Goal: Task Accomplishment & Management: Manage account settings

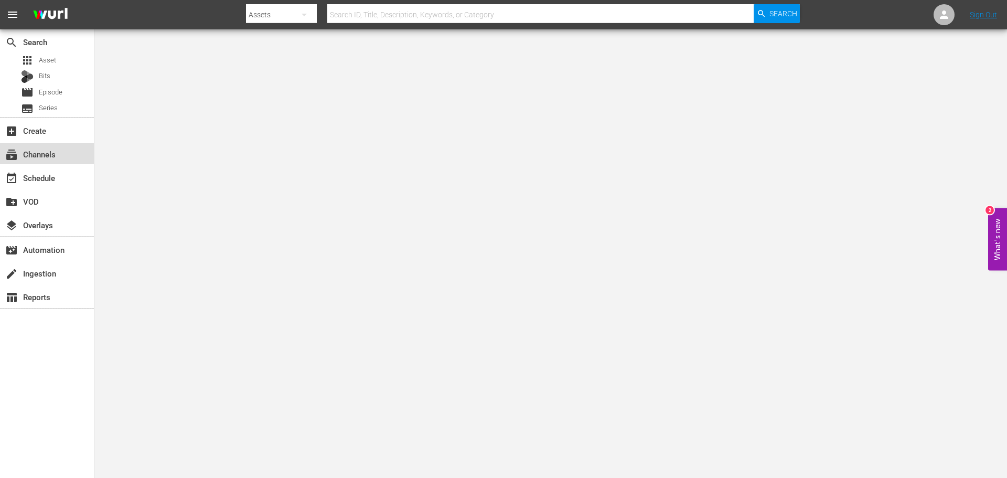
click at [60, 158] on div "subscriptions Channels" at bounding box center [47, 153] width 94 height 21
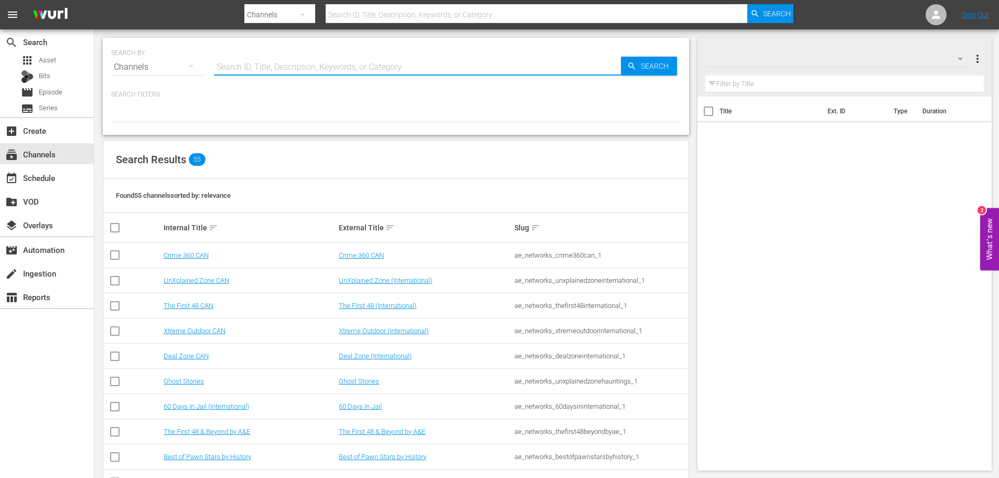
click at [244, 61] on input "text" at bounding box center [417, 67] width 407 height 25
type input "crime 360"
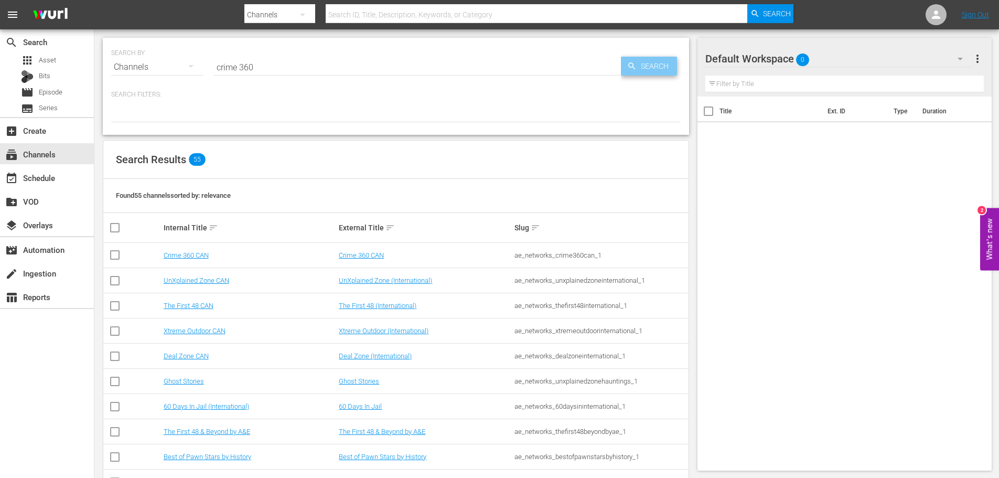
type input "crime 360"
click at [651, 67] on span "Search" at bounding box center [656, 66] width 40 height 19
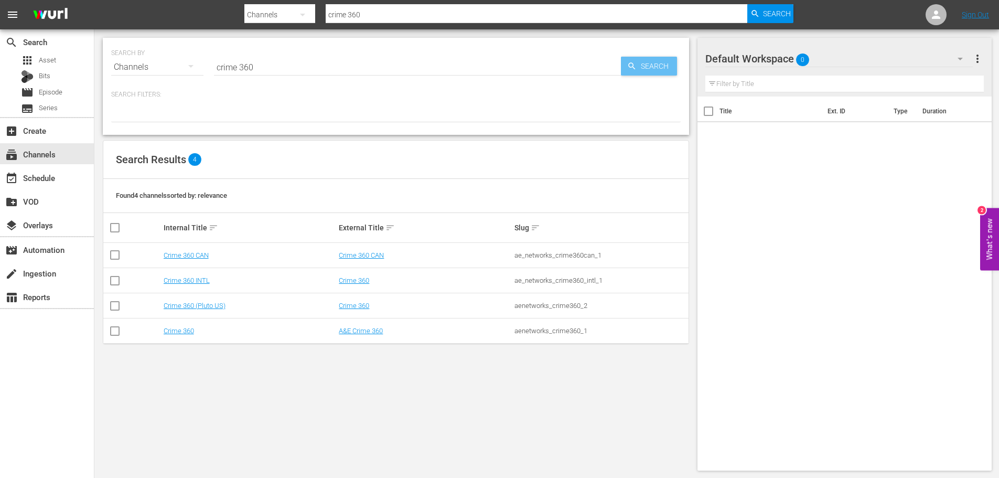
click at [649, 74] on span "Search" at bounding box center [656, 66] width 40 height 19
click at [180, 331] on link "Crime 360" at bounding box center [179, 331] width 30 height 8
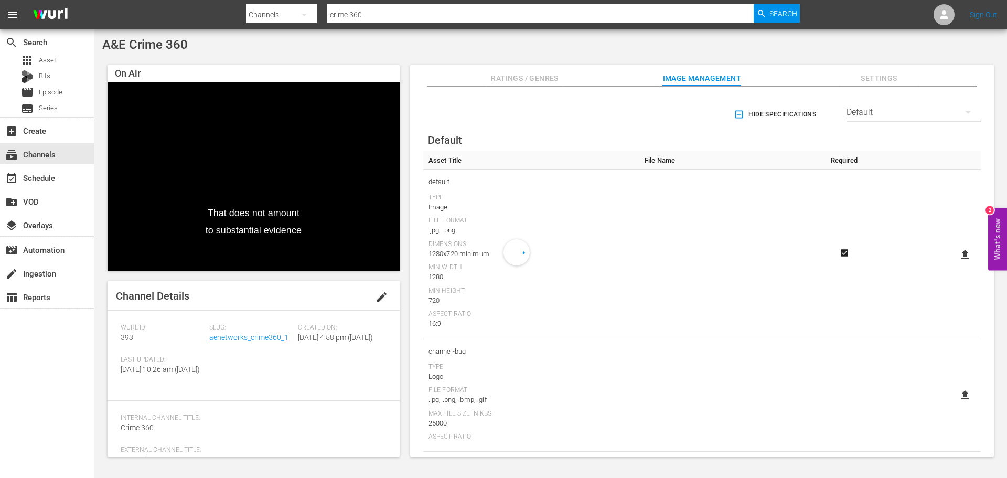
scroll to position [52, 0]
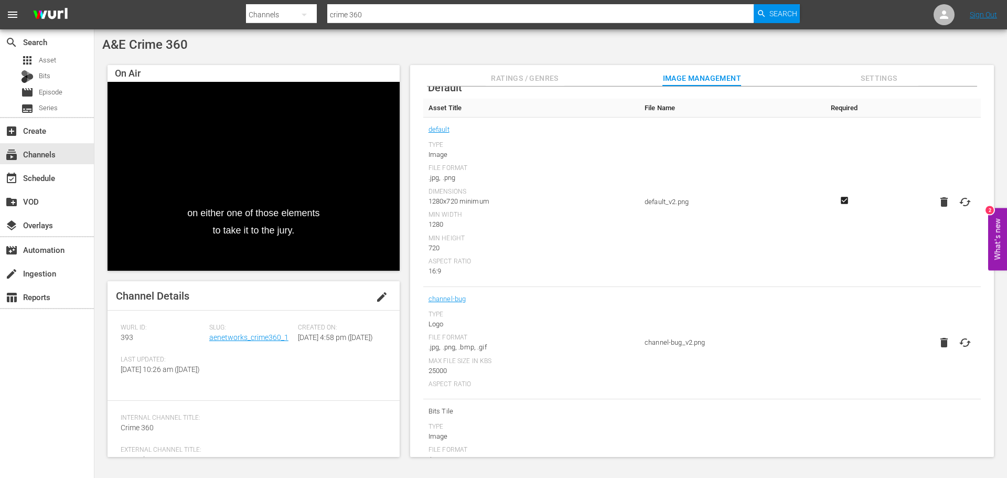
click at [938, 338] on icon "button" at bounding box center [943, 342] width 13 height 13
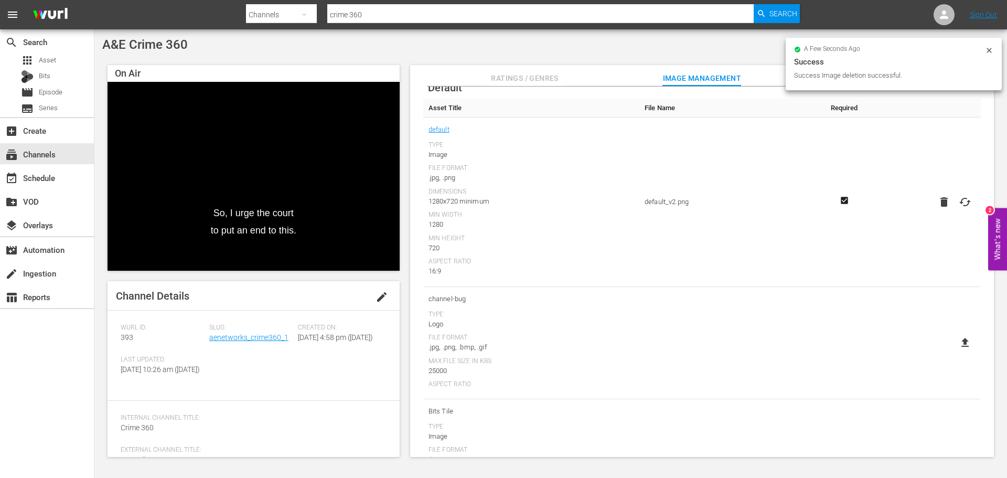
click at [959, 343] on icon at bounding box center [964, 342] width 13 height 13
click at [955, 351] on input "file" at bounding box center [954, 351] width 1 height 1
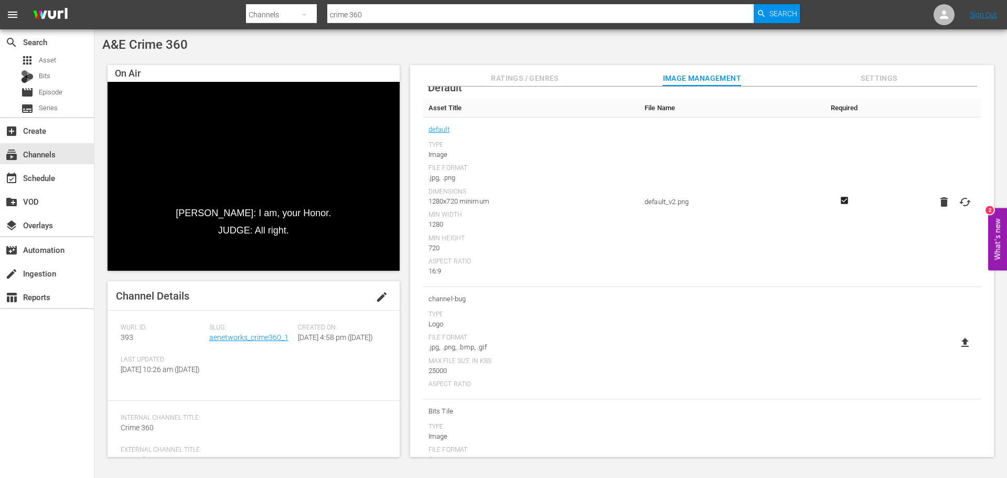
type input "C:\fakepath\Crime360_2025_Refresh_logo_4C_Fin.png"
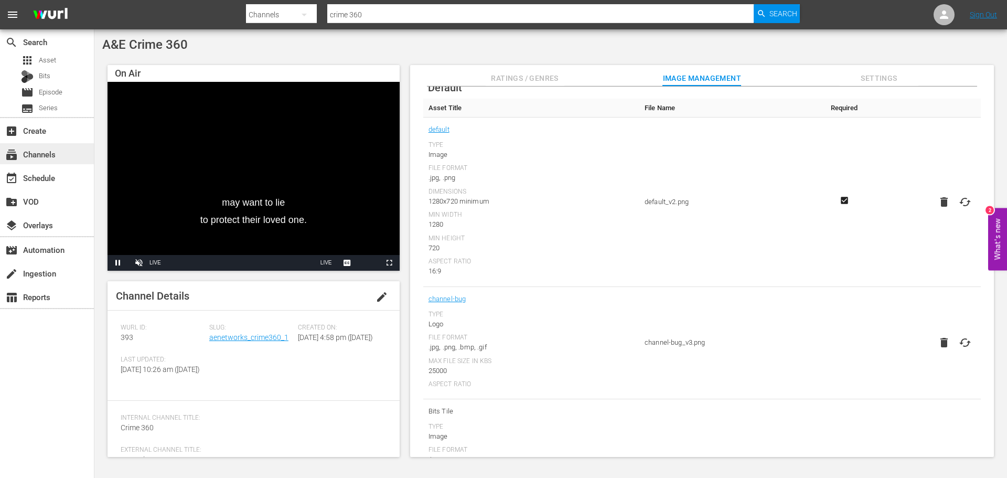
click at [73, 158] on div "subscriptions Channels" at bounding box center [47, 153] width 94 height 21
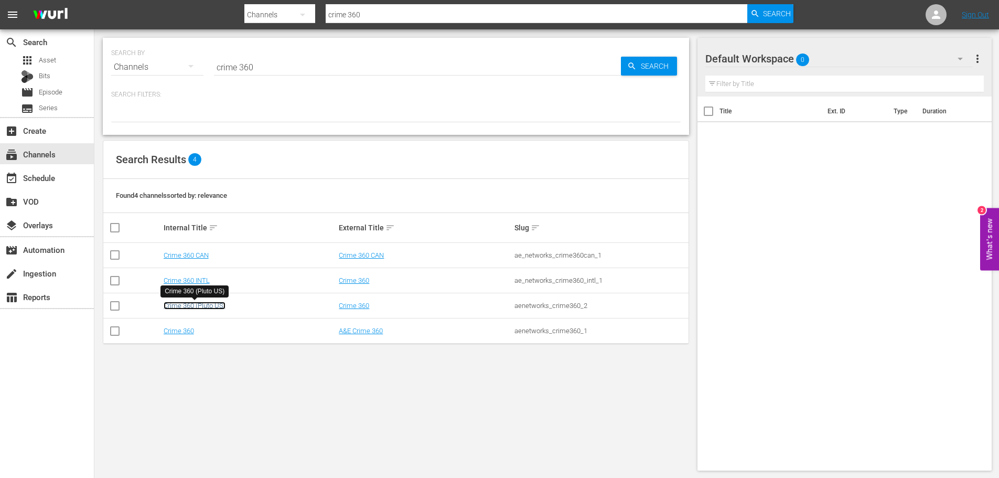
click at [216, 308] on link "Crime 360 (Pluto US)" at bounding box center [195, 305] width 62 height 8
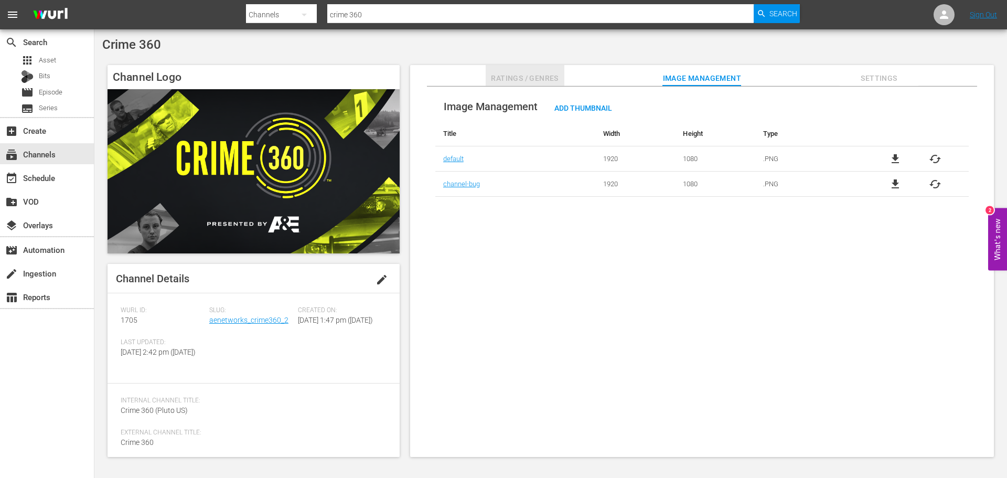
click at [554, 82] on span "Ratings / Genres" at bounding box center [524, 78] width 79 height 13
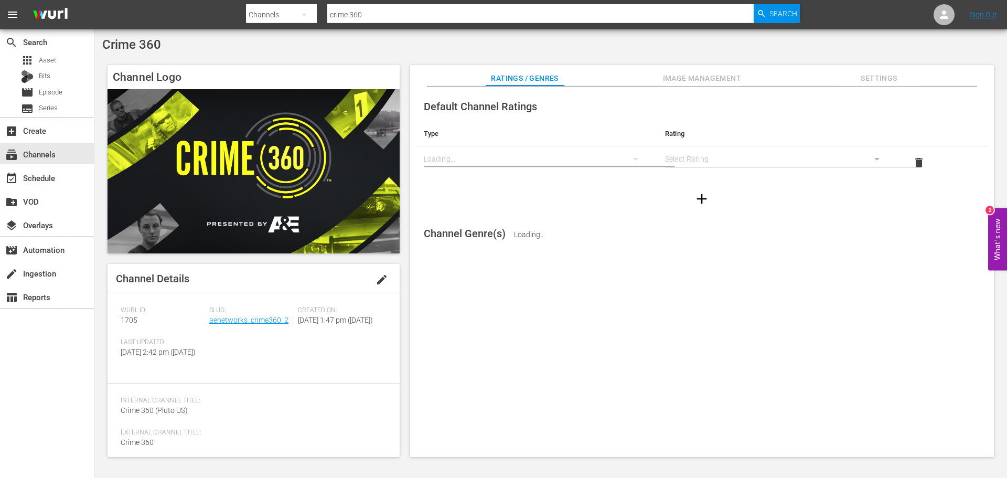
click at [709, 76] on span "Image Management" at bounding box center [701, 78] width 79 height 13
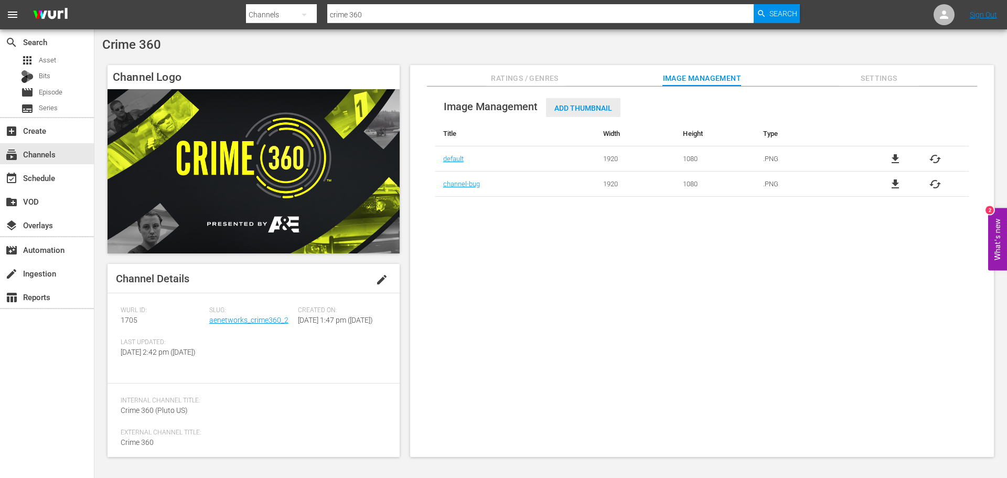
click at [584, 111] on span "Add Thumbnail" at bounding box center [583, 108] width 74 height 8
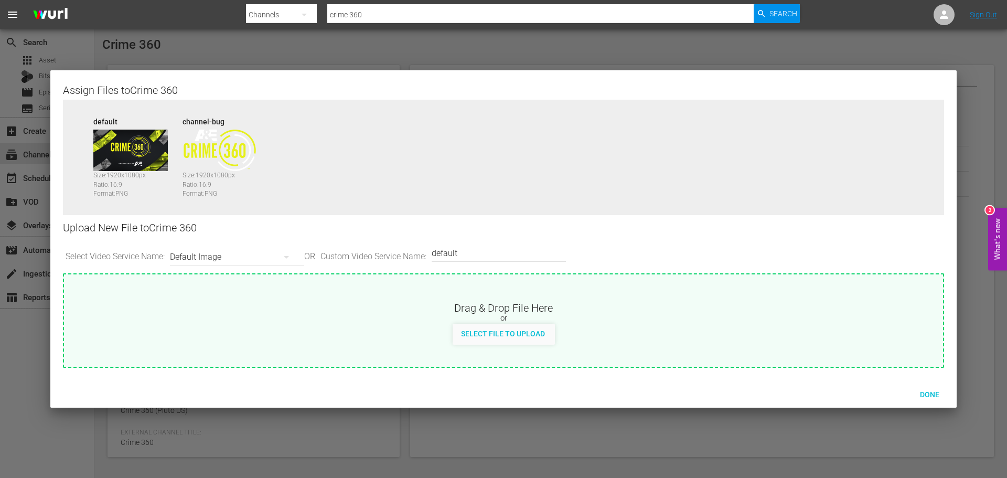
click at [237, 254] on div "Default Image" at bounding box center [234, 256] width 129 height 29
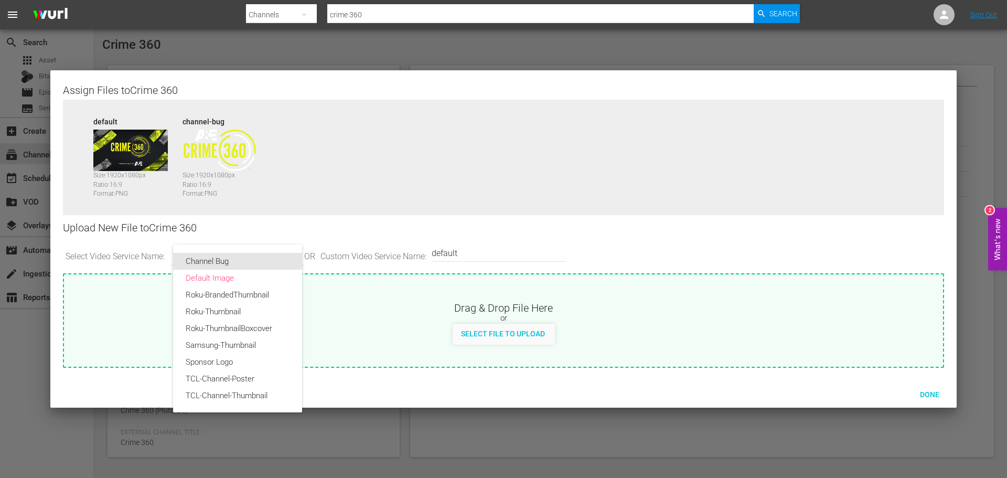
click at [223, 263] on div "Channel Bug" at bounding box center [238, 261] width 104 height 17
type input "channel-bug"
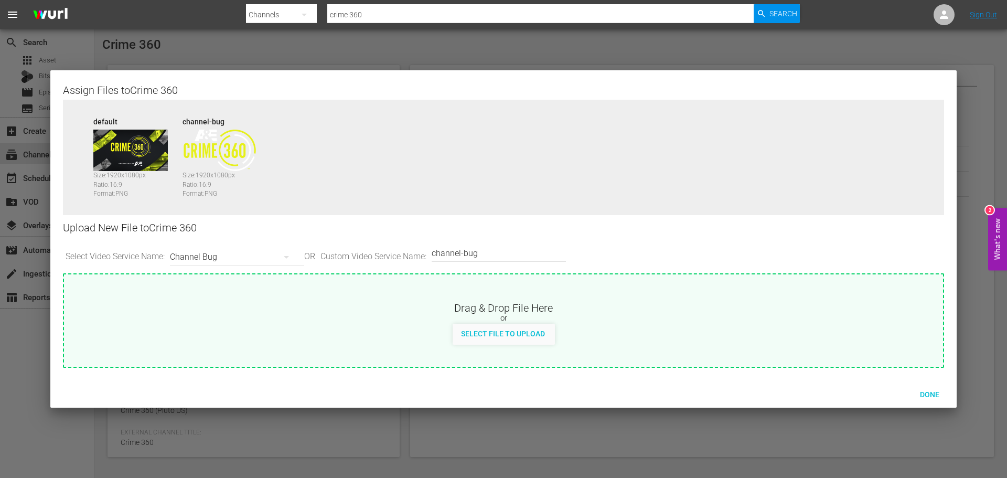
click at [501, 330] on span "Select File to Upload" at bounding box center [502, 333] width 101 height 8
type input "C:\fakepath\Crime360_2025_Refresh_logo_4C_Fin.png"
